Goal: Task Accomplishment & Management: Manage account settings

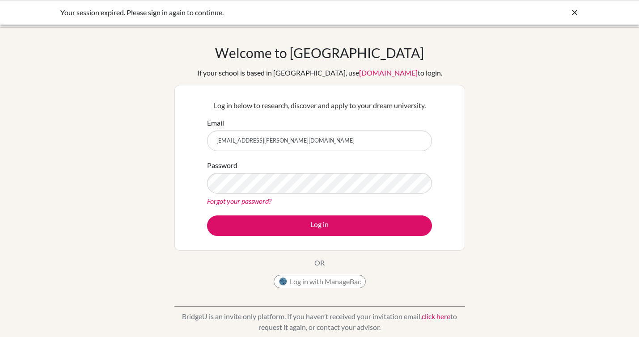
click at [217, 204] on link "Forgot your password?" at bounding box center [239, 201] width 64 height 8
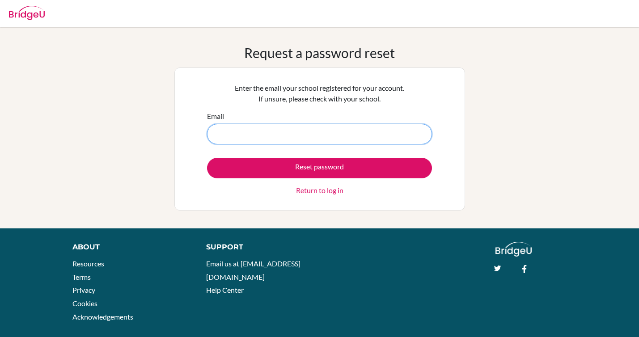
click at [290, 135] on input "Email" at bounding box center [319, 134] width 225 height 21
type input "[EMAIL_ADDRESS][PERSON_NAME][DOMAIN_NAME]"
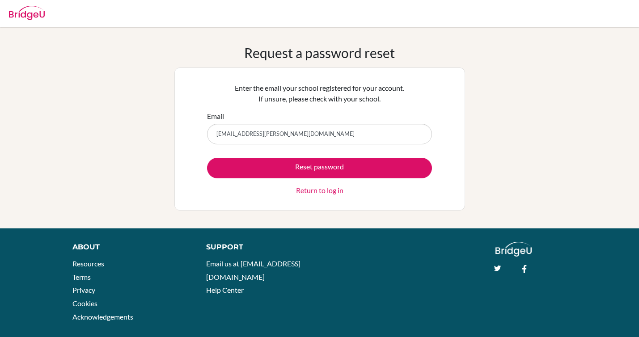
click at [310, 190] on link "Return to log in" at bounding box center [319, 190] width 47 height 11
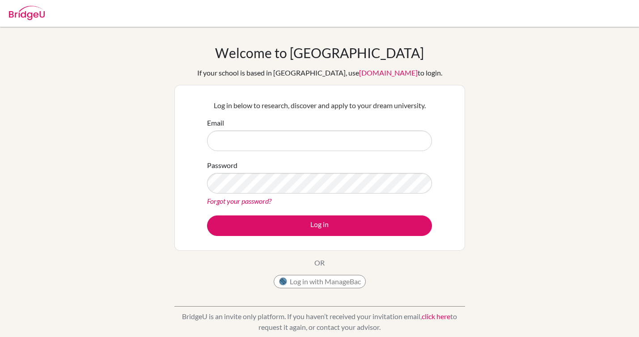
type input "[EMAIL_ADDRESS][PERSON_NAME][DOMAIN_NAME]"
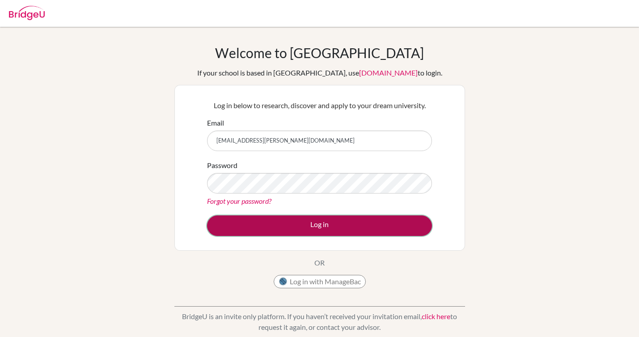
click at [362, 227] on button "Log in" at bounding box center [319, 226] width 225 height 21
